Goal: Information Seeking & Learning: Learn about a topic

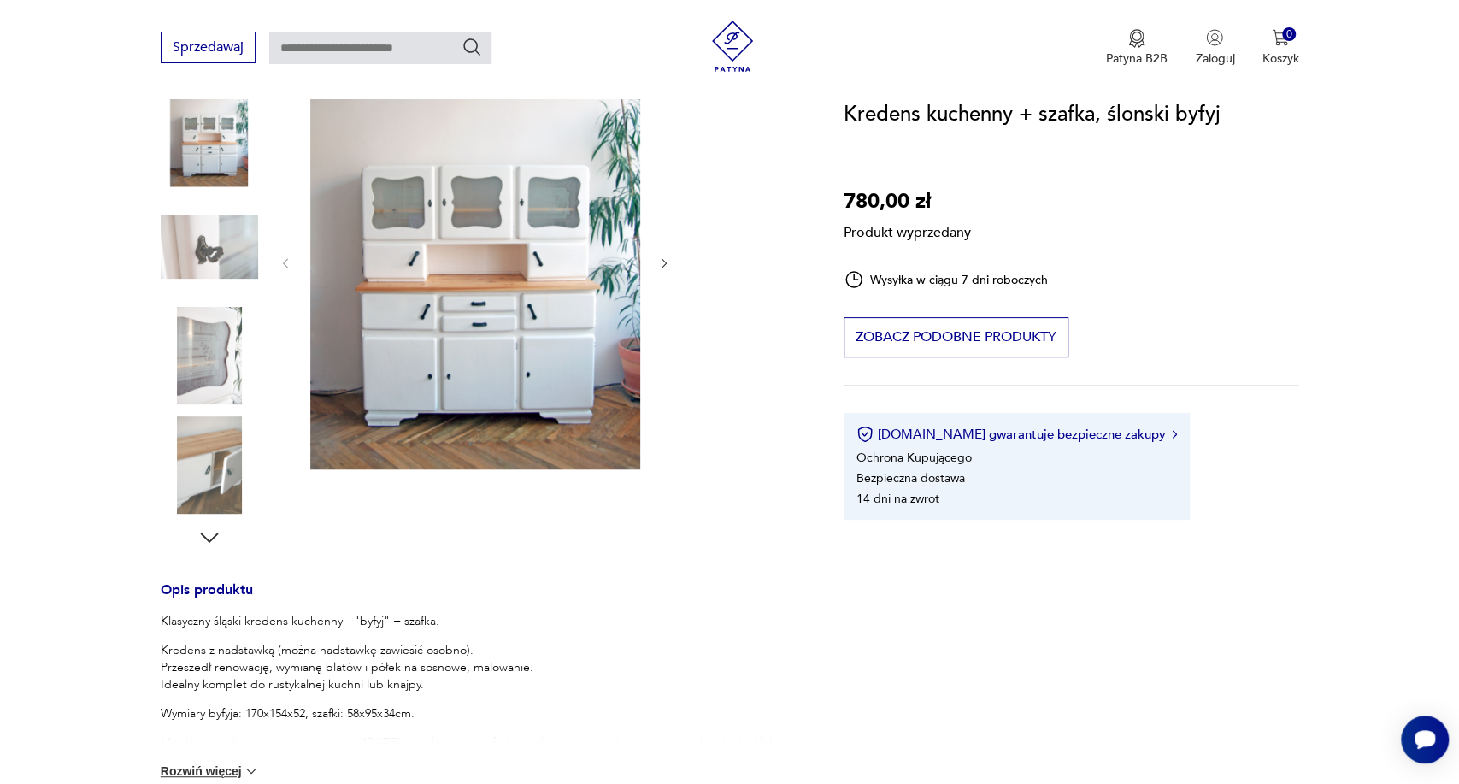
scroll to position [230, 0]
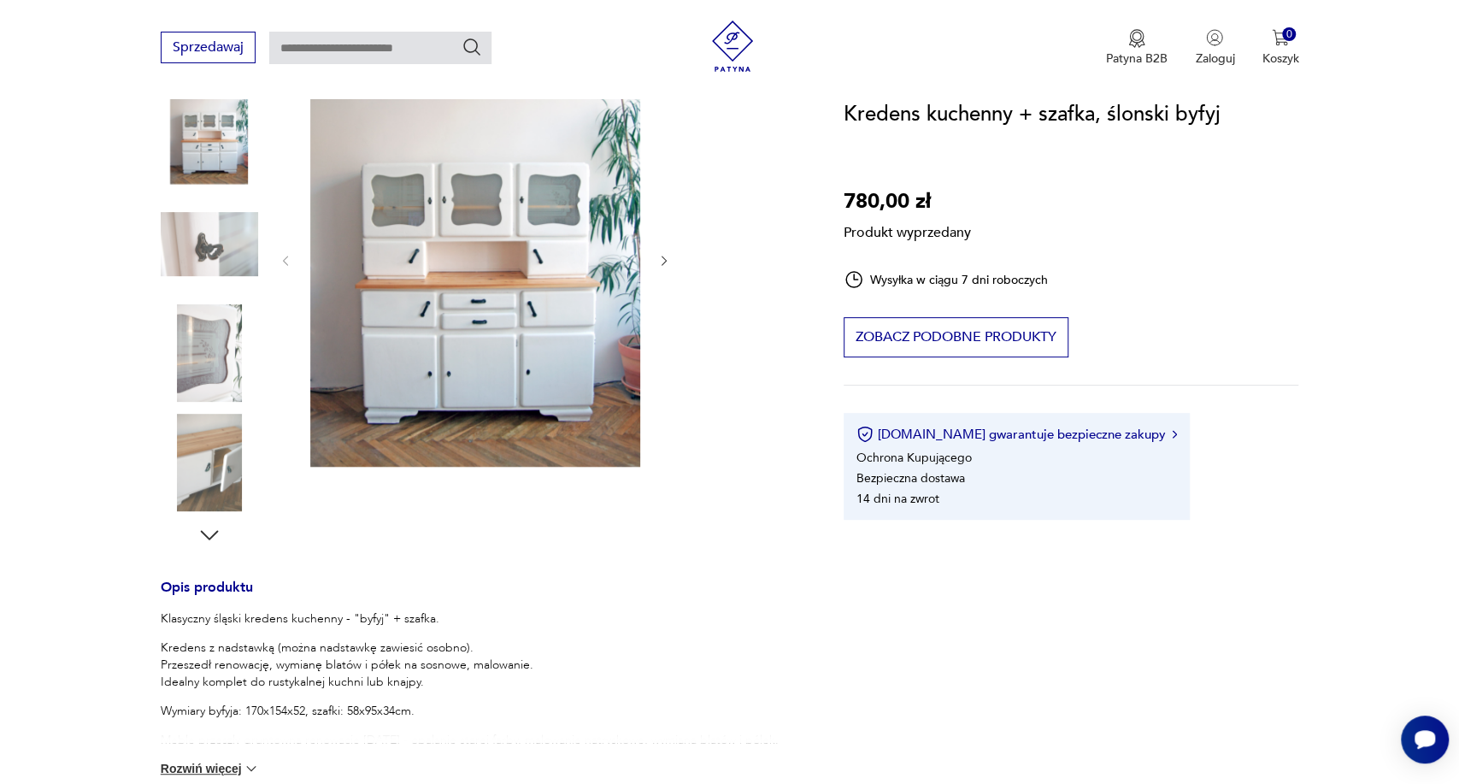
click at [212, 533] on div "Produkt wyprzedany Opis produktu Klasyczny śląski kredens kuchenny - "byfyj" + …" at bounding box center [482, 602] width 642 height 1101
click at [197, 375] on div "Produkt wyprzedany Opis produktu Klasyczny śląski kredens kuchenny - "byfyj" + …" at bounding box center [482, 602] width 642 height 1101
click at [212, 339] on div "Produkt wyprzedany Opis produktu Klasyczny śląski kredens kuchenny - "byfyj" + …" at bounding box center [482, 602] width 642 height 1101
click at [434, 351] on div "Produkt wyprzedany Opis produktu Klasyczny śląski kredens kuchenny - "byfyj" + …" at bounding box center [482, 602] width 642 height 1101
